Goal: Transaction & Acquisition: Purchase product/service

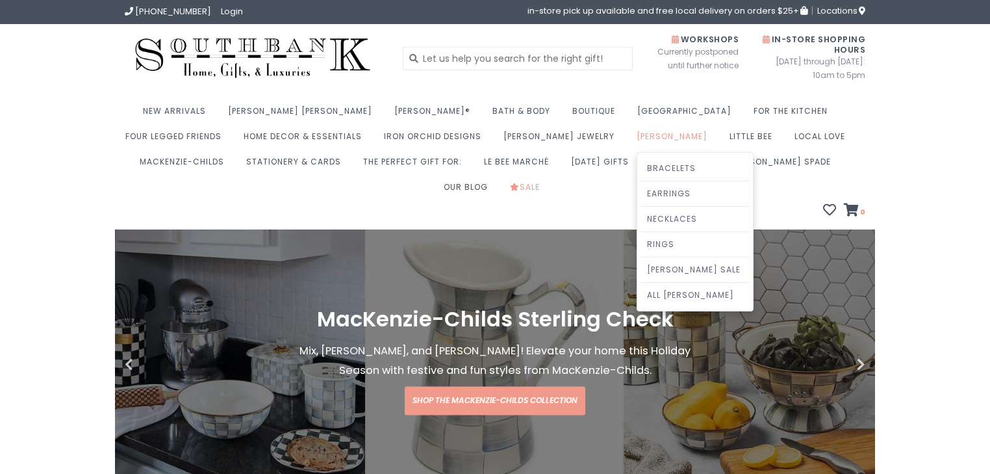
click at [637, 136] on link "[PERSON_NAME]" at bounding box center [675, 139] width 77 height 25
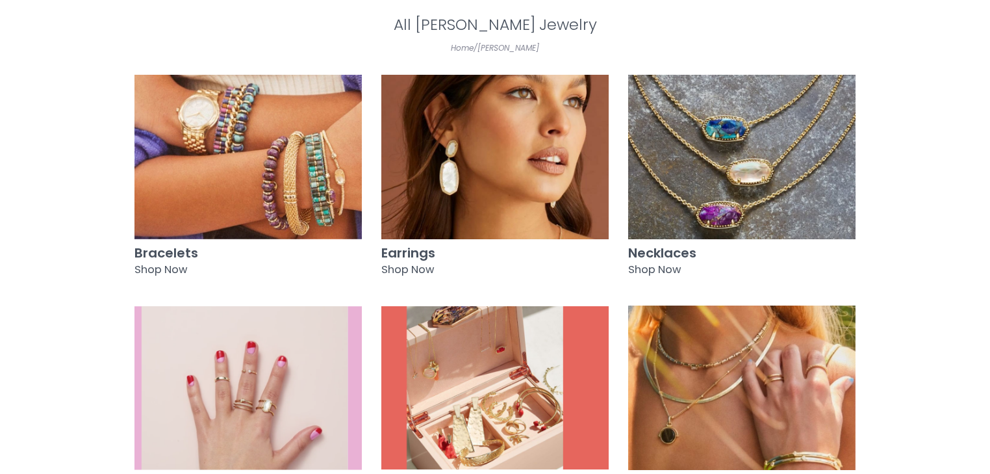
scroll to position [208, 0]
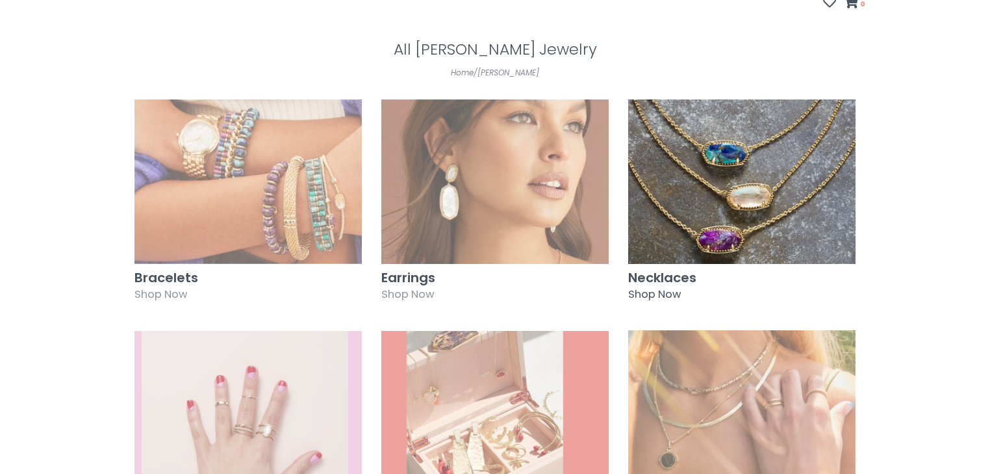
click at [753, 194] on img at bounding box center [741, 181] width 227 height 164
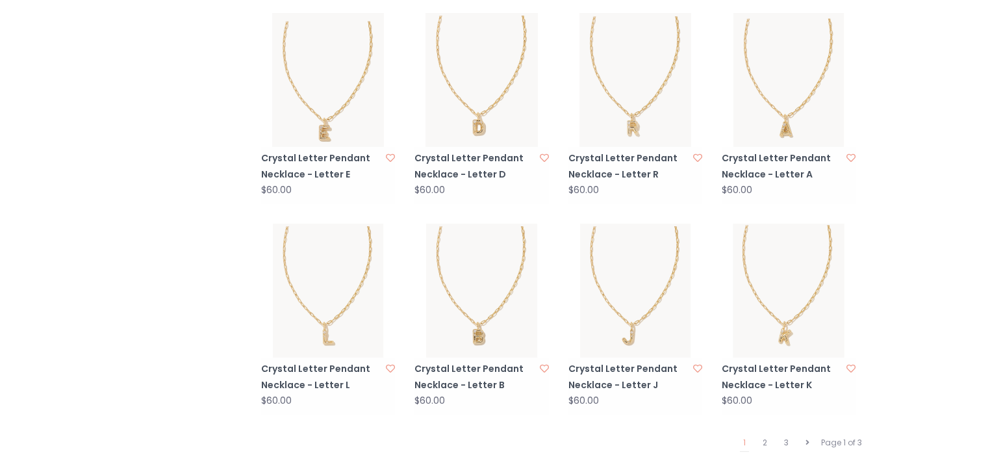
scroll to position [1247, 0]
